Goal: Use online tool/utility: Utilize a website feature to perform a specific function

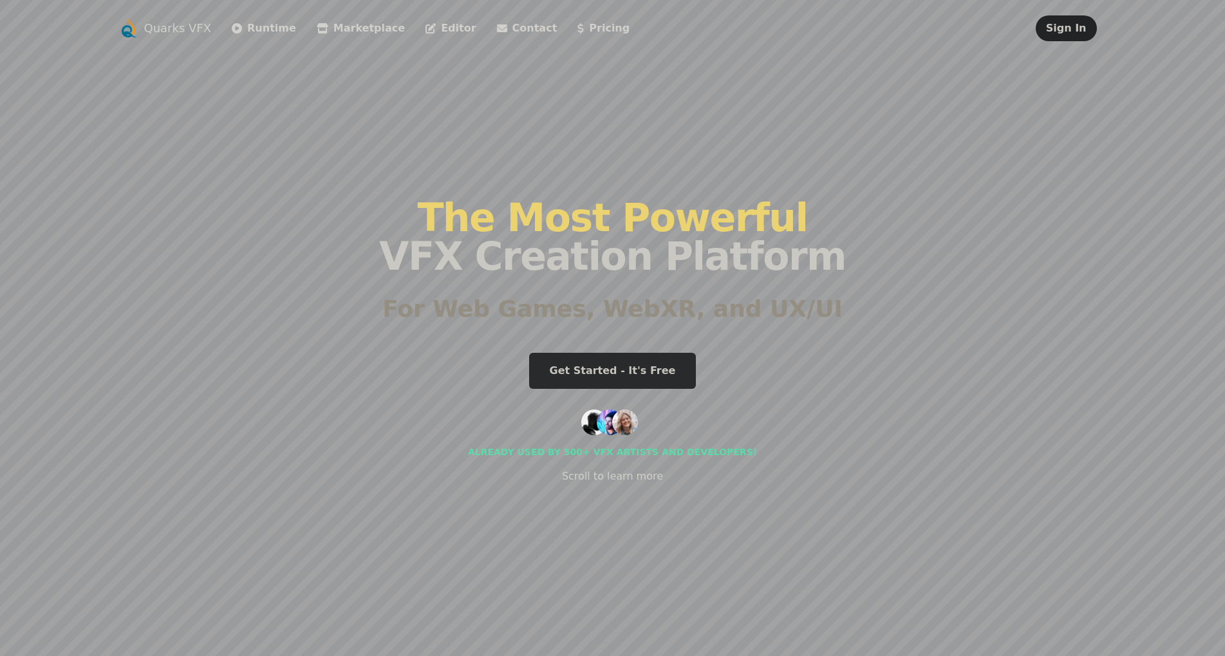
click at [234, 17] on li "Runtime" at bounding box center [264, 28] width 64 height 26
click at [243, 28] on link "Runtime" at bounding box center [264, 28] width 64 height 15
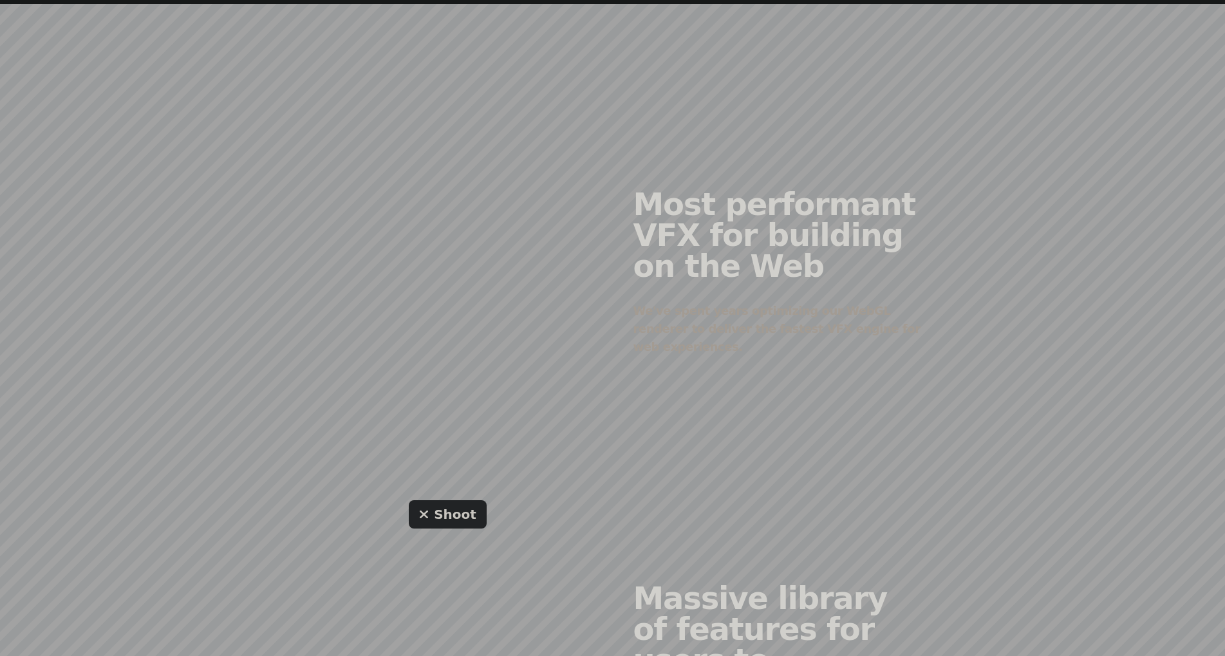
scroll to position [704, 0]
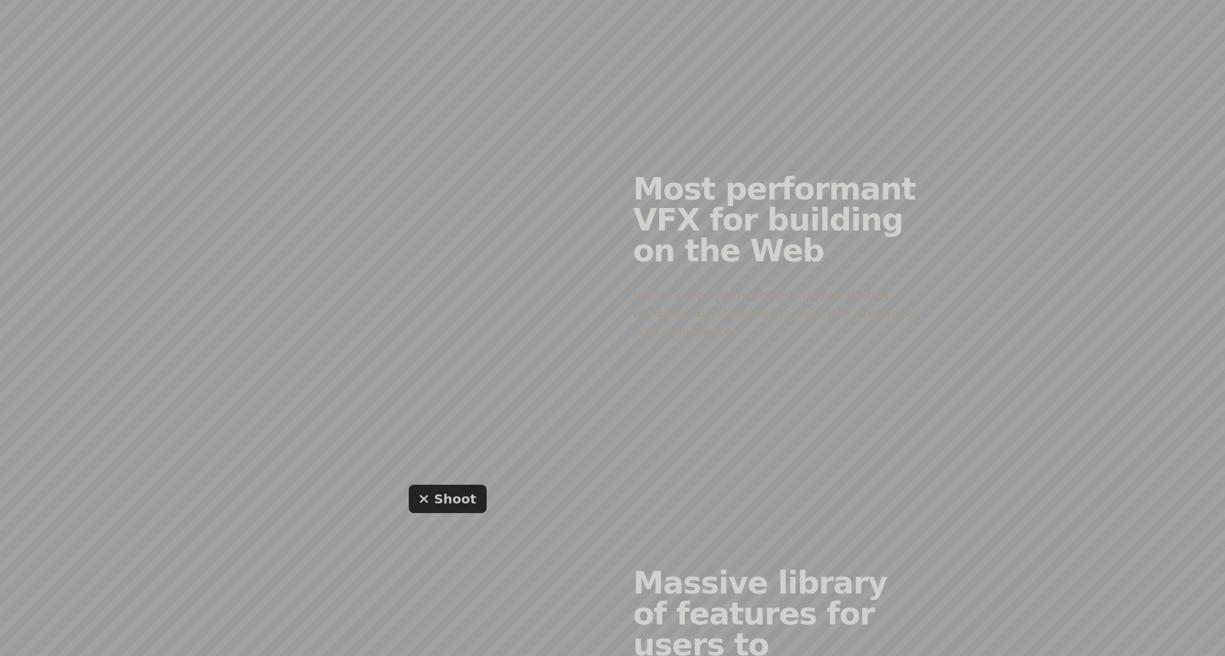
drag, startPoint x: 425, startPoint y: 234, endPoint x: 388, endPoint y: 316, distance: 90.2
click at [388, 316] on div at bounding box center [448, 247] width 330 height 312
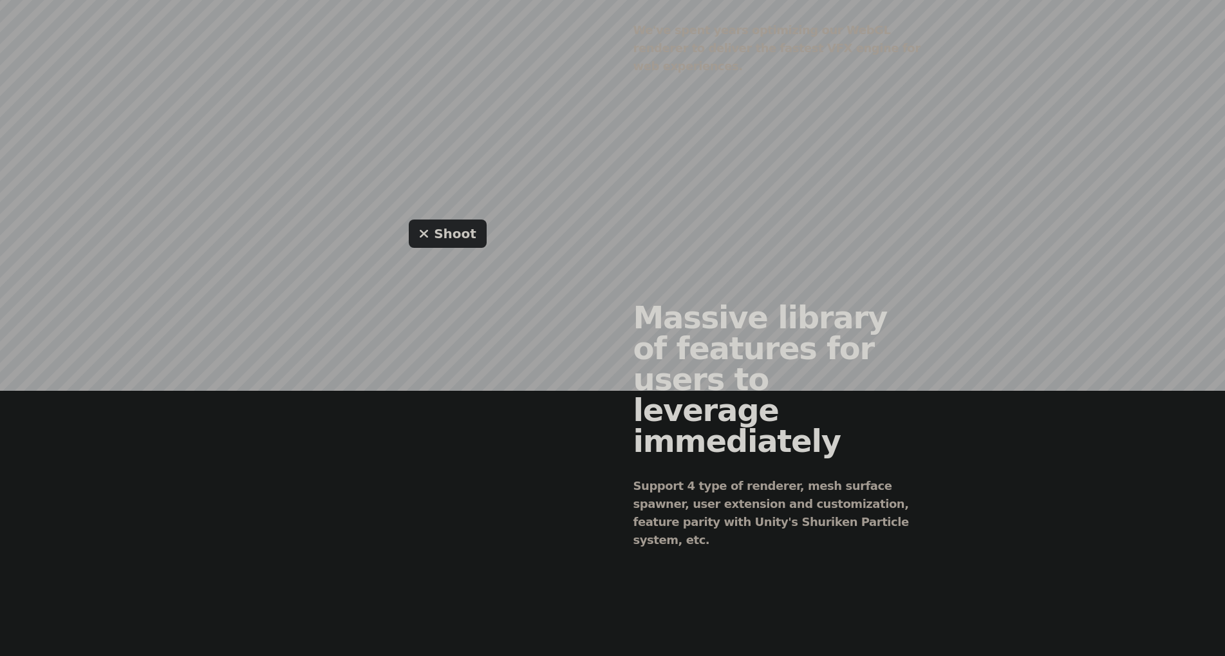
scroll to position [998, 0]
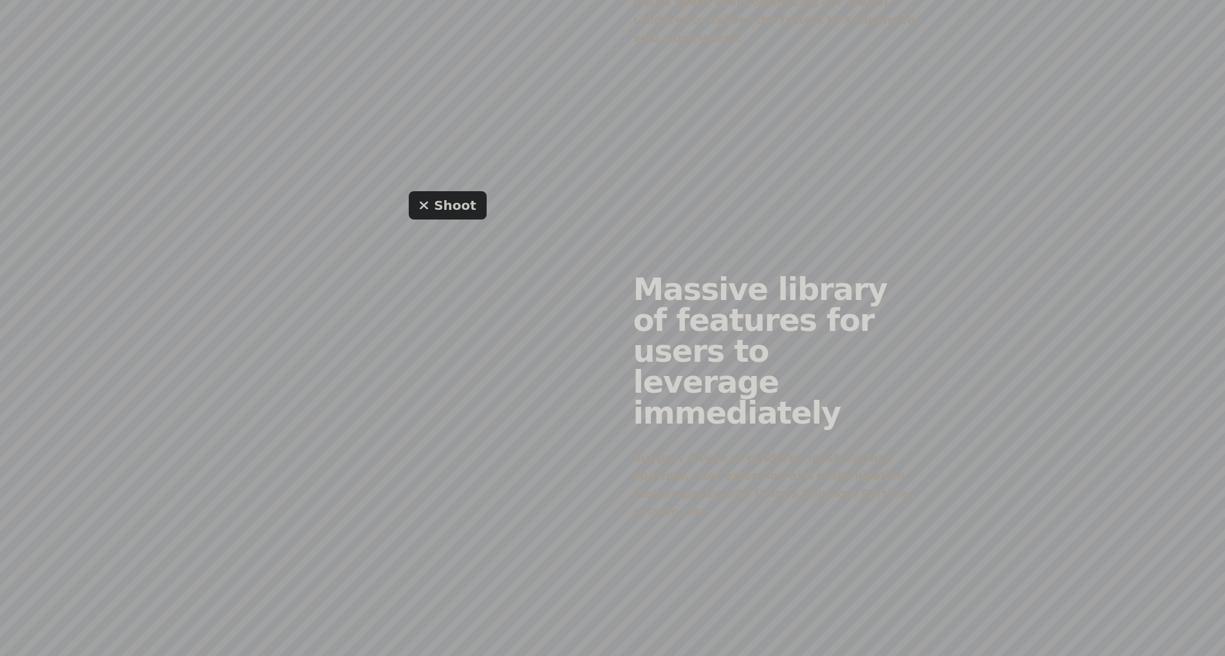
click at [448, 193] on link "Shoot" at bounding box center [448, 205] width 78 height 28
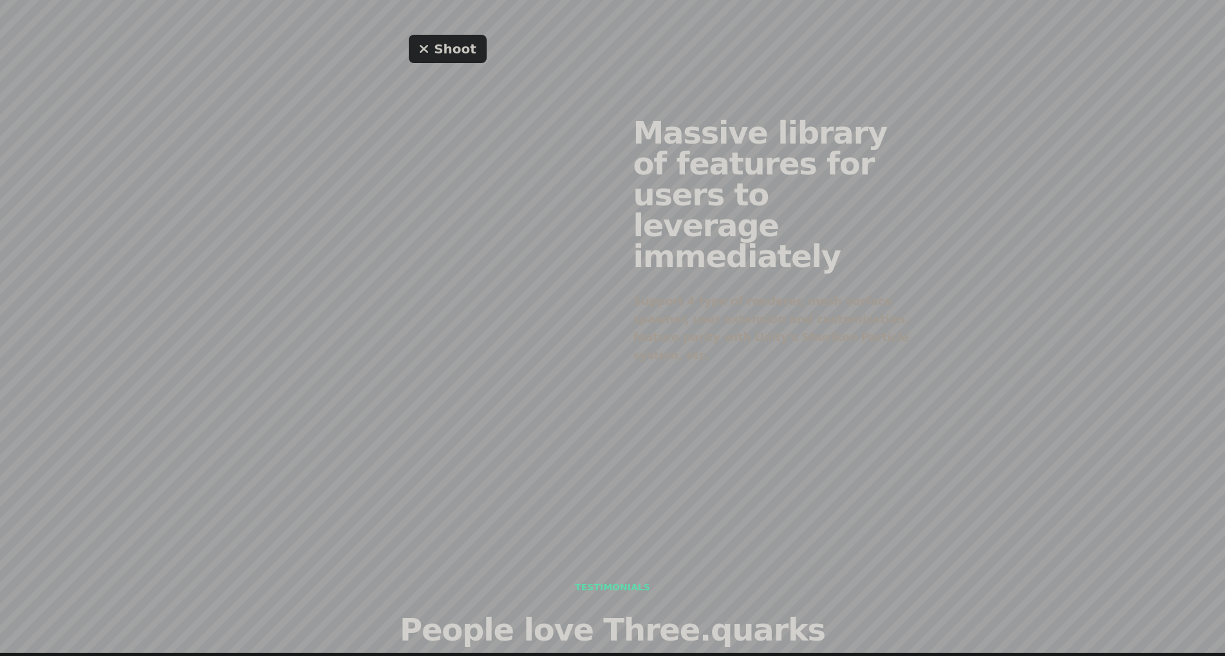
scroll to position [1151, 0]
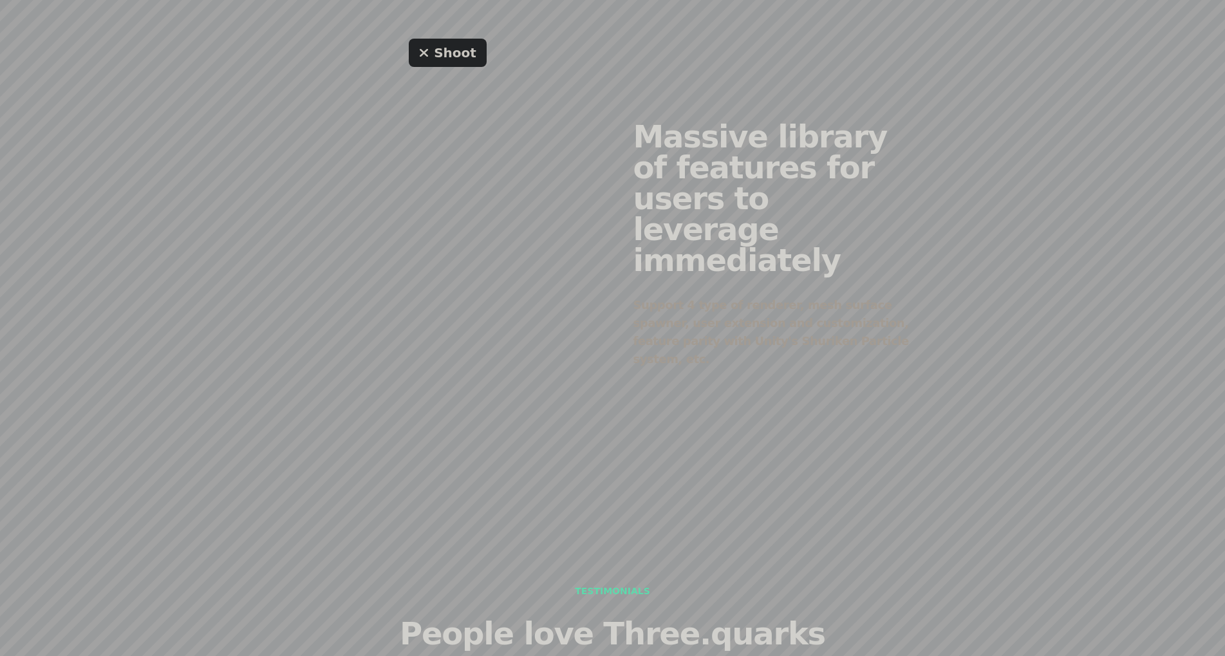
click at [410, 109] on div "Shoot" at bounding box center [448, 234] width 330 height 391
click at [442, 39] on link "Shoot" at bounding box center [448, 53] width 78 height 28
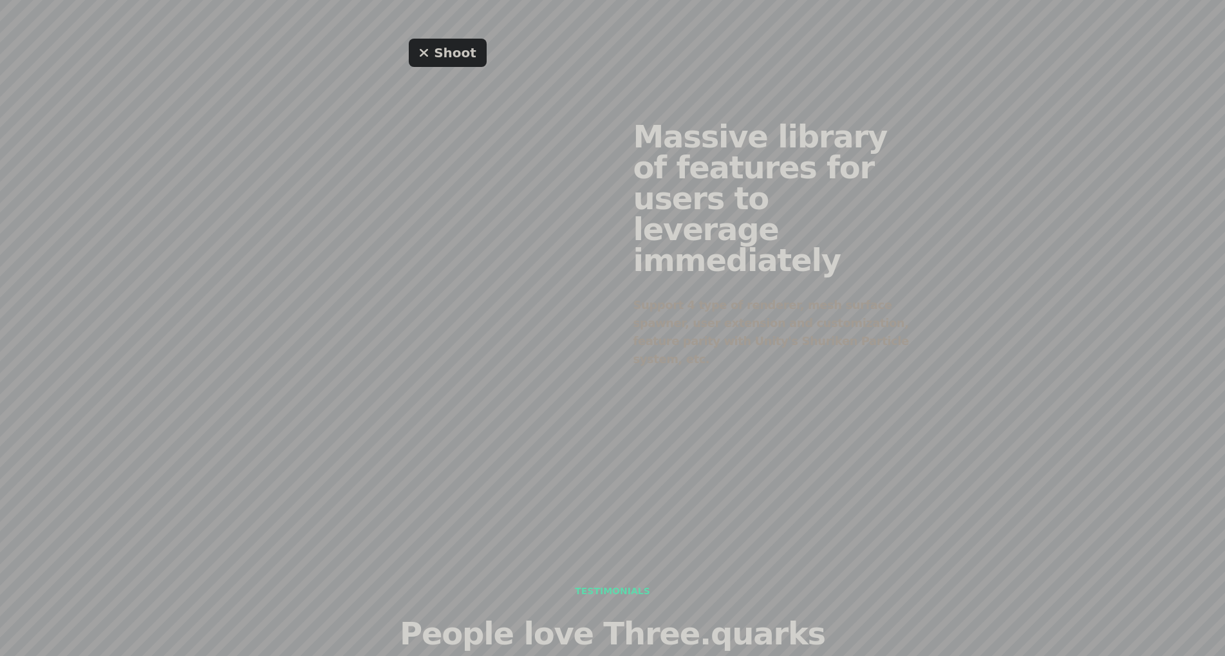
click at [442, 39] on link "Shoot" at bounding box center [448, 53] width 78 height 28
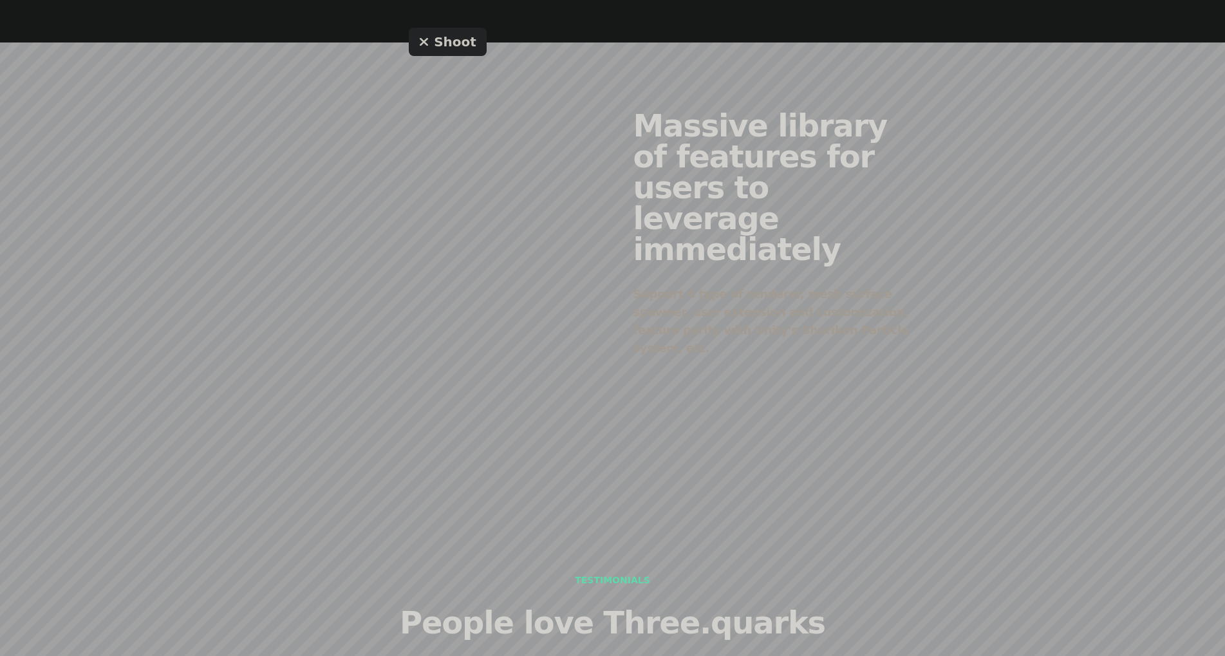
scroll to position [1164, 0]
